Goal: Task Accomplishment & Management: Manage account settings

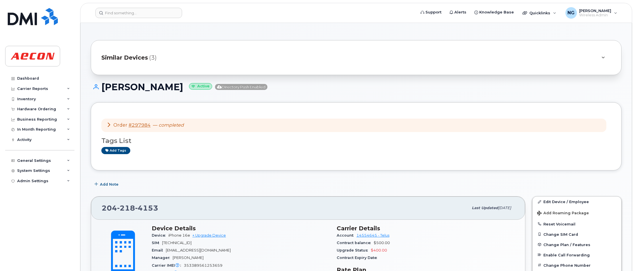
scroll to position [107, 0]
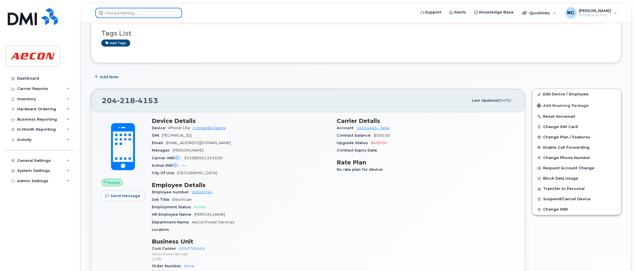
drag, startPoint x: 138, startPoint y: 10, endPoint x: 138, endPoint y: 13, distance: 3.4
click at [138, 10] on input at bounding box center [138, 13] width 87 height 10
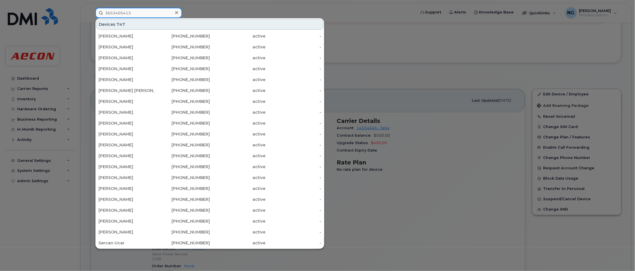
type input "3653405413"
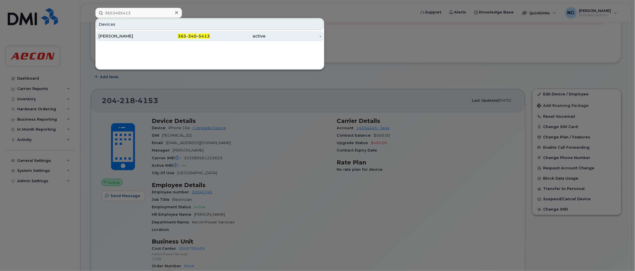
click at [264, 34] on div "active" at bounding box center [238, 36] width 56 height 6
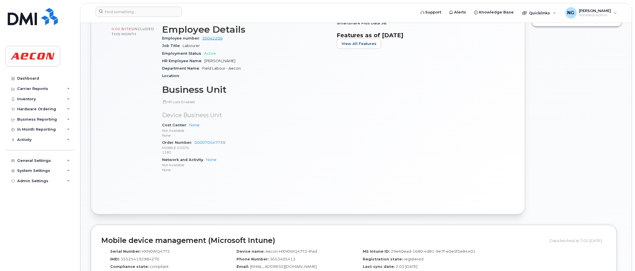
scroll to position [143, 0]
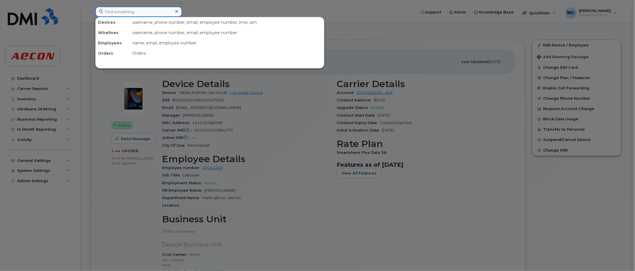
drag, startPoint x: 126, startPoint y: 11, endPoint x: 141, endPoint y: 11, distance: 14.6
click at [126, 11] on input at bounding box center [138, 12] width 87 height 10
click at [148, 16] on input at bounding box center [138, 12] width 87 height 10
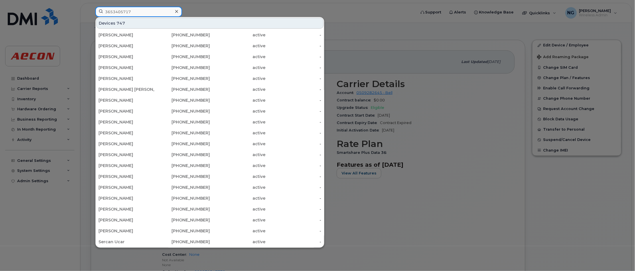
type input "3653405717"
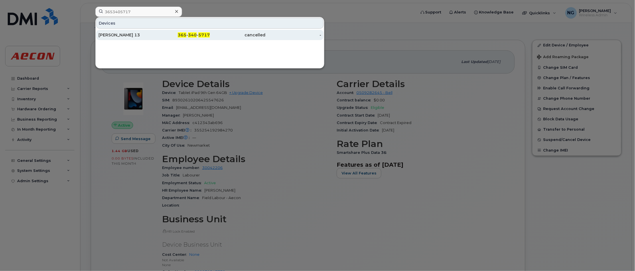
click at [198, 34] on span "5717" at bounding box center [203, 34] width 11 height 5
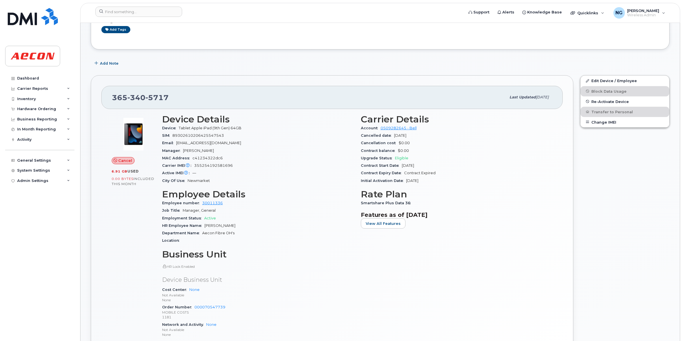
scroll to position [107, 0]
click at [123, 14] on input at bounding box center [138, 12] width 87 height 10
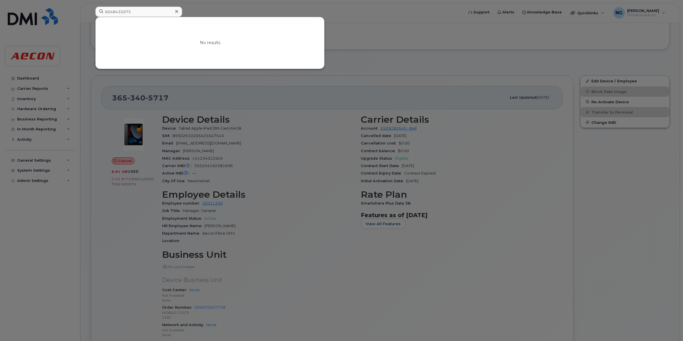
click at [159, 6] on div at bounding box center [341, 170] width 683 height 341
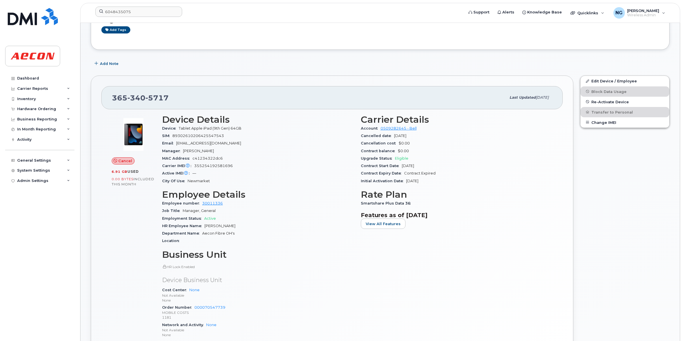
click at [211, 210] on section "Employee Details Employee number 30011336 Job Title Manager, General Employment…" at bounding box center [258, 218] width 192 height 56
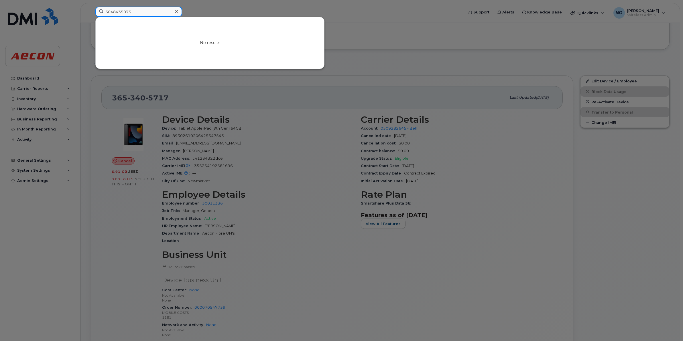
click at [158, 11] on input "6048435075" at bounding box center [138, 12] width 87 height 10
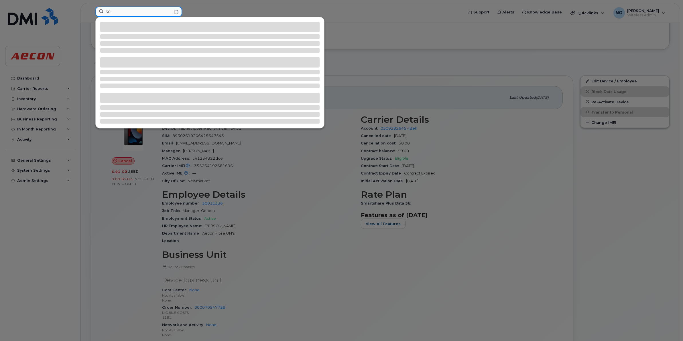
type input "6"
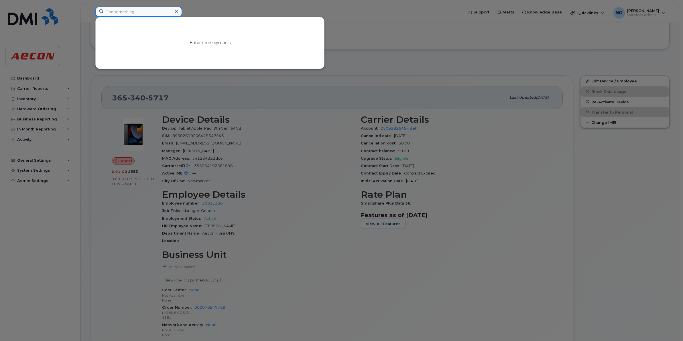
click at [151, 7] on input at bounding box center [138, 12] width 87 height 10
type input "6729640764"
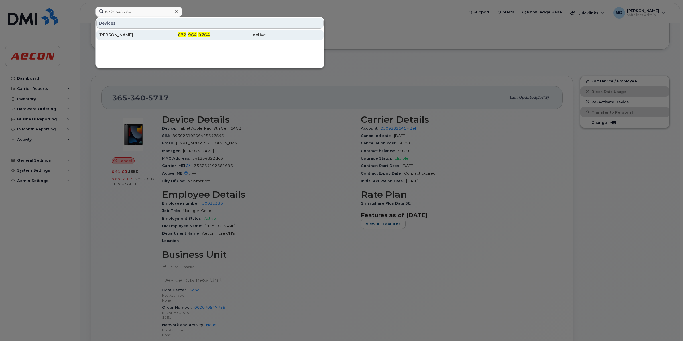
click at [201, 36] on span "0764" at bounding box center [203, 34] width 11 height 5
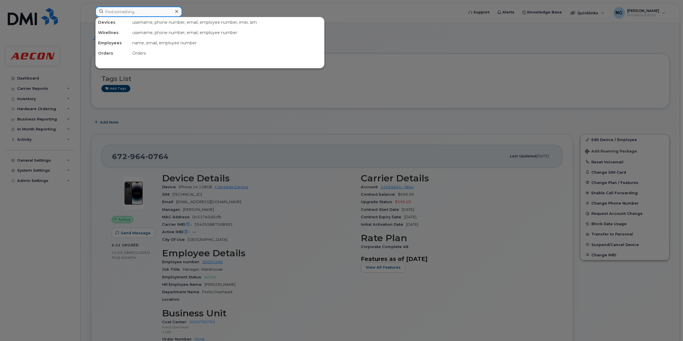
click at [133, 13] on input at bounding box center [138, 12] width 87 height 10
click at [127, 5] on div at bounding box center [341, 170] width 683 height 341
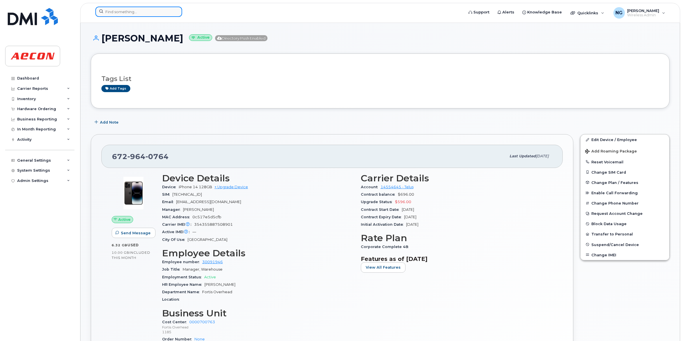
click at [128, 15] on input at bounding box center [138, 12] width 87 height 10
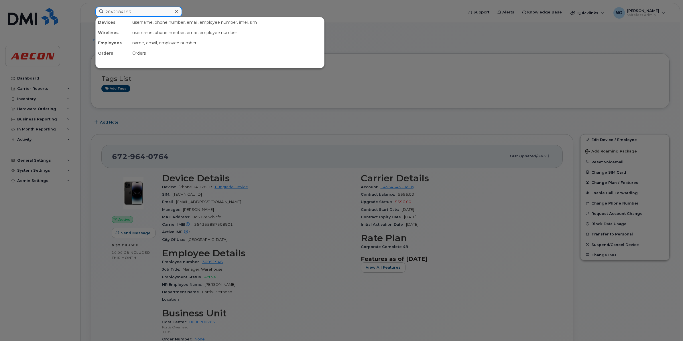
type input "2042184153"
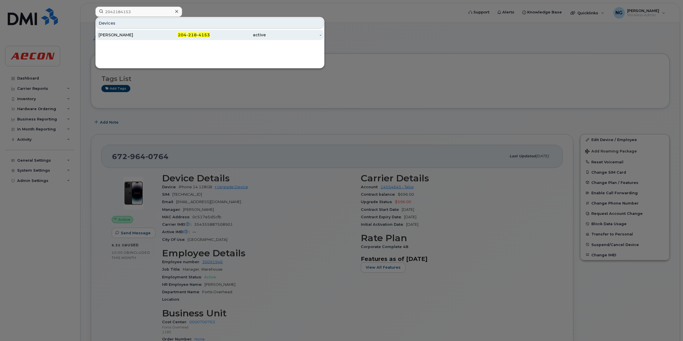
click at [208, 33] on span "4153" at bounding box center [203, 34] width 11 height 5
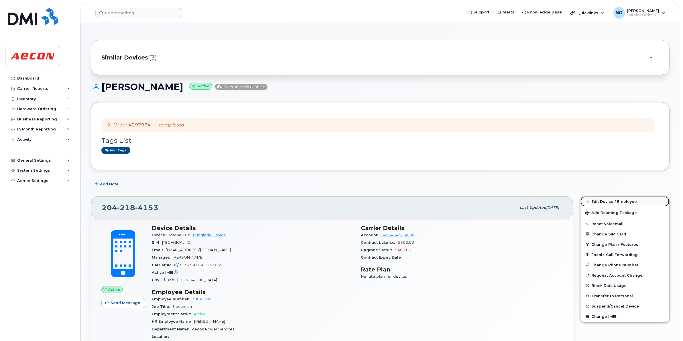
click at [619, 199] on link "Edit Device / Employee" at bounding box center [624, 201] width 89 height 10
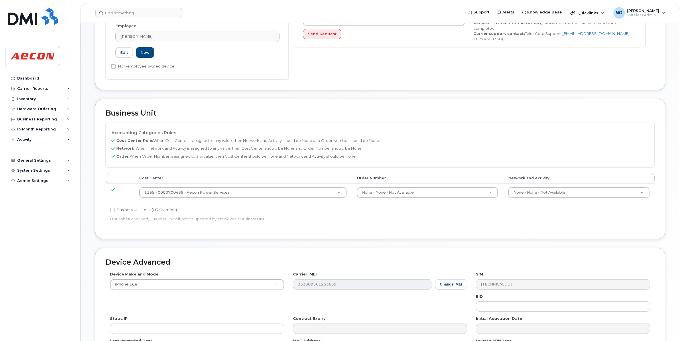
scroll to position [243, 0]
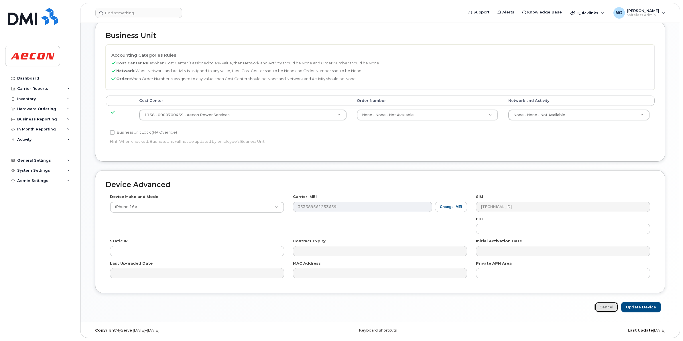
click at [608, 304] on link "Cancel" at bounding box center [606, 307] width 24 height 11
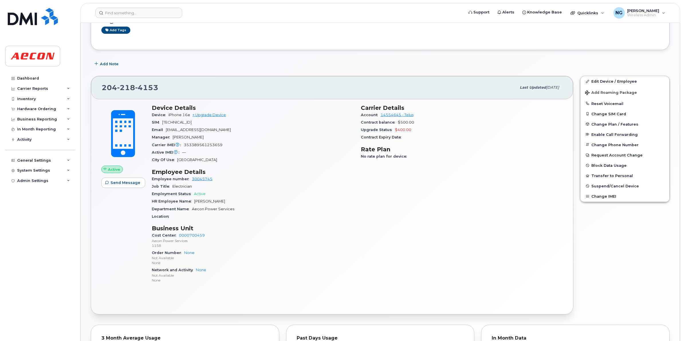
scroll to position [179, 0]
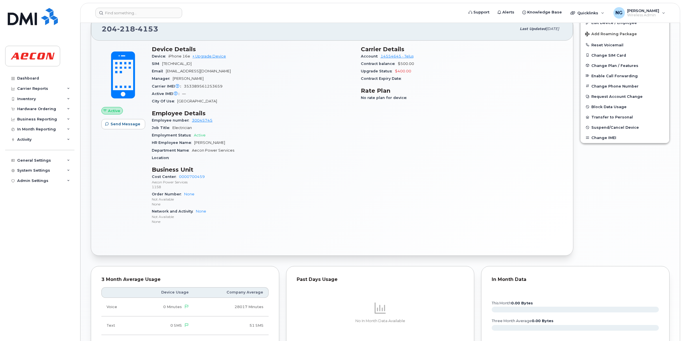
drag, startPoint x: 412, startPoint y: 142, endPoint x: 414, endPoint y: 140, distance: 3.4
click at [413, 142] on div "Carrier Details Account 14554645 - Telus Contract balance $500.00 Upgrade Statu…" at bounding box center [461, 137] width 209 height 191
click at [415, 132] on div "Carrier Details Account 14554645 - Telus Contract balance $500.00 Upgrade Statu…" at bounding box center [461, 137] width 209 height 191
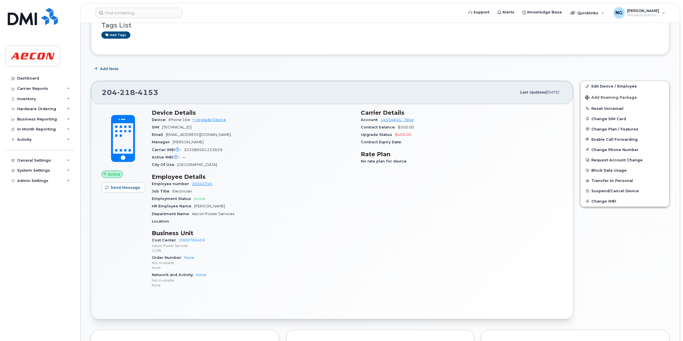
scroll to position [36, 0]
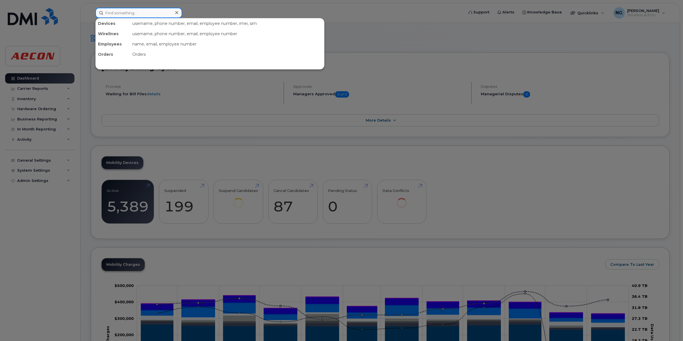
click at [154, 13] on input at bounding box center [138, 13] width 87 height 10
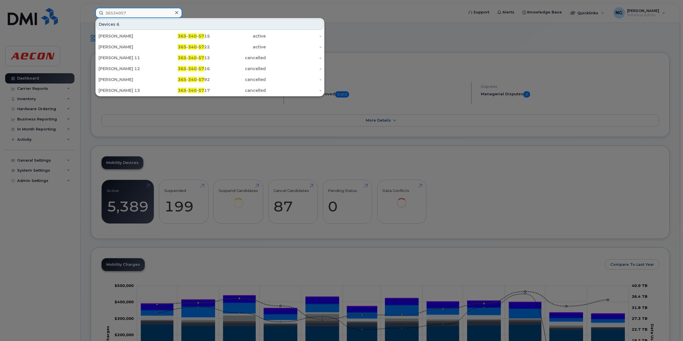
type input "3653405717"
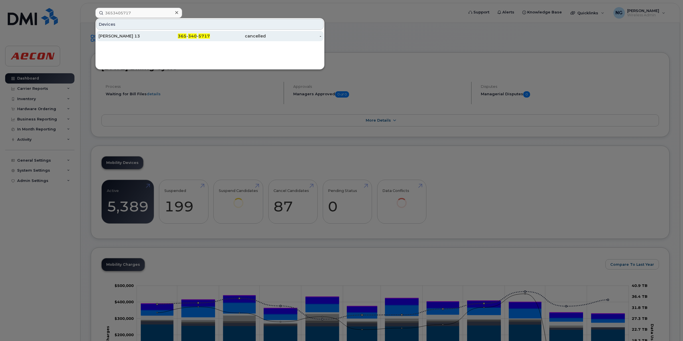
click at [199, 34] on span "5717" at bounding box center [203, 36] width 11 height 5
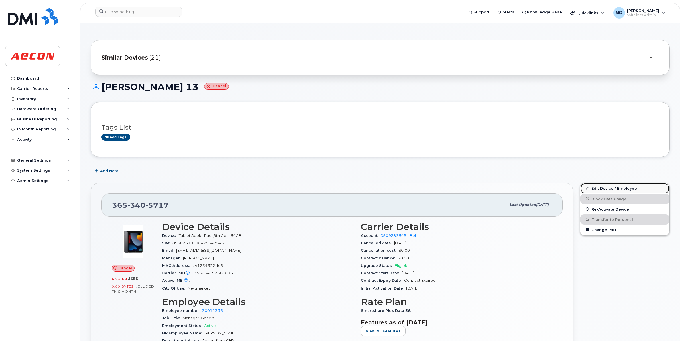
click at [614, 188] on link "Edit Device / Employee" at bounding box center [624, 188] width 89 height 10
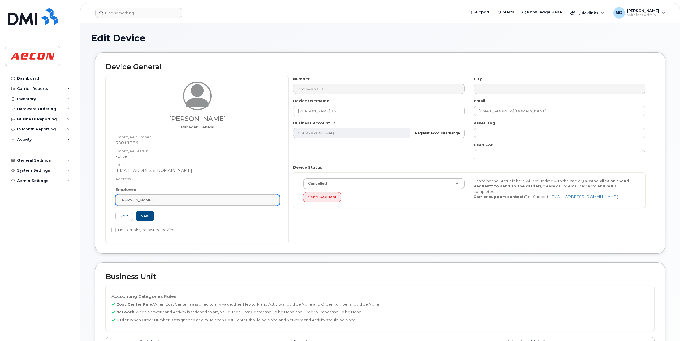
click at [241, 198] on div "[PERSON_NAME]" at bounding box center [197, 200] width 154 height 5
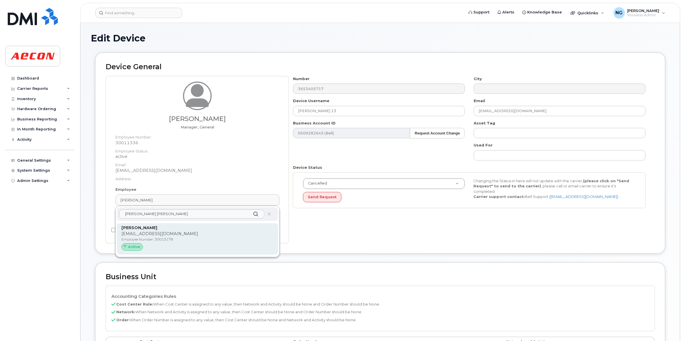
type input "danny ben"
click at [198, 242] on p "Employee Number: 30013178" at bounding box center [197, 239] width 152 height 5
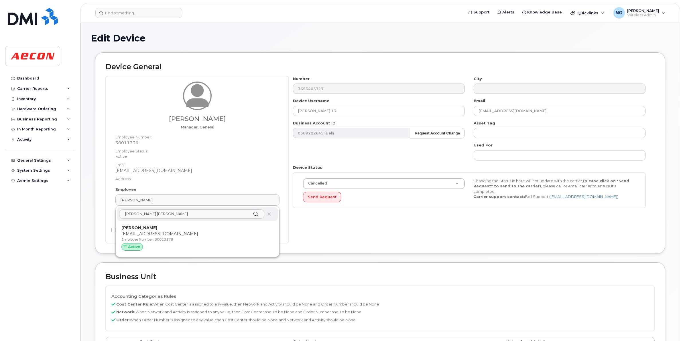
type input "30013178"
type input "[PERSON_NAME]"
type input "[EMAIL_ADDRESS][DOMAIN_NAME]"
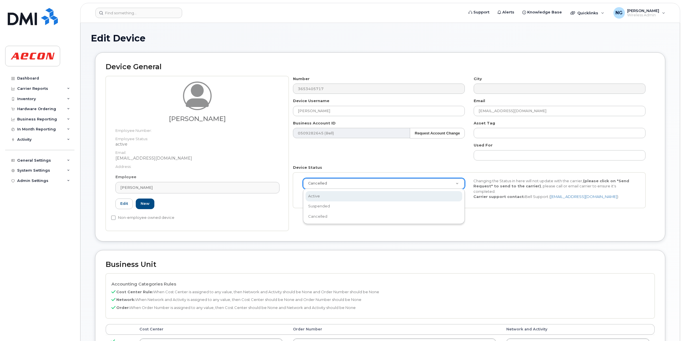
scroll to position [0, 2]
select select "active"
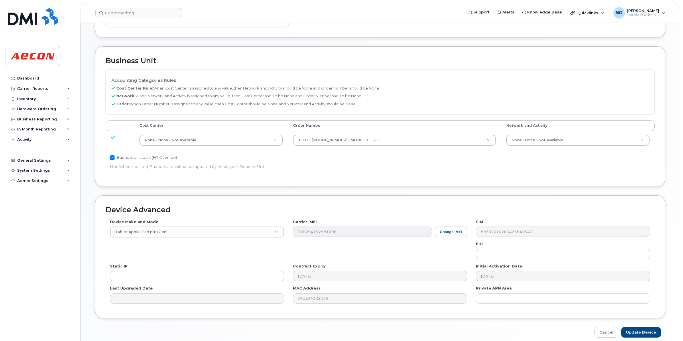
scroll to position [230, 0]
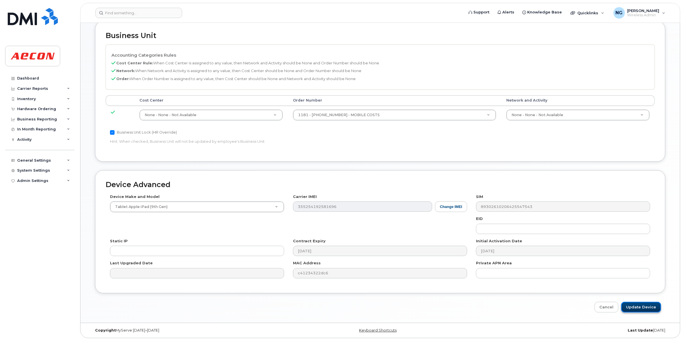
click at [657, 311] on input "Update Device" at bounding box center [641, 307] width 40 height 11
type input "Saving..."
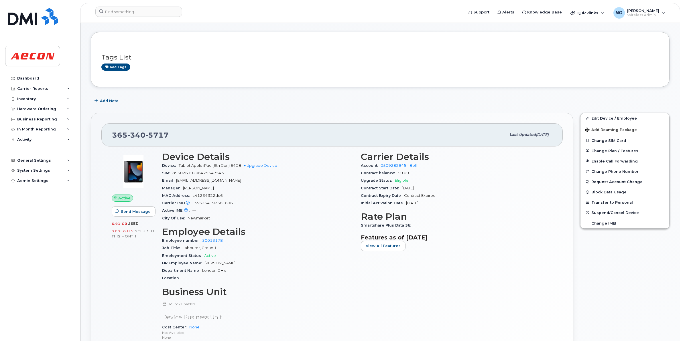
scroll to position [179, 0]
